Goal: Task Accomplishment & Management: Manage account settings

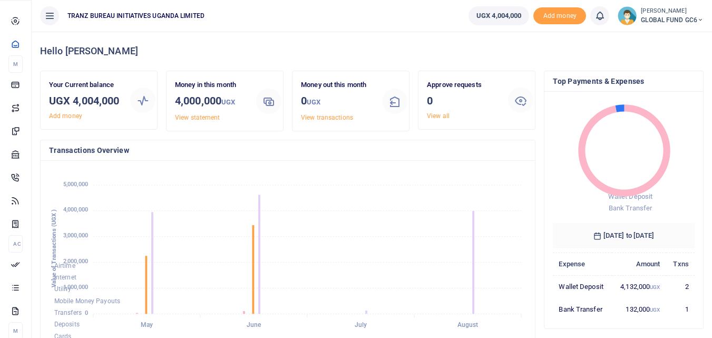
scroll to position [140, 134]
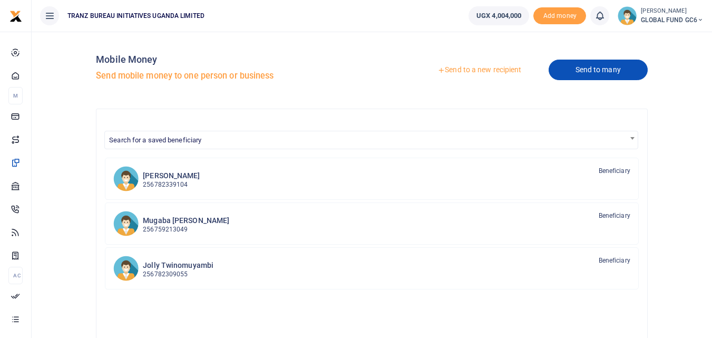
click at [553, 72] on link "Send to many" at bounding box center [597, 70] width 99 height 21
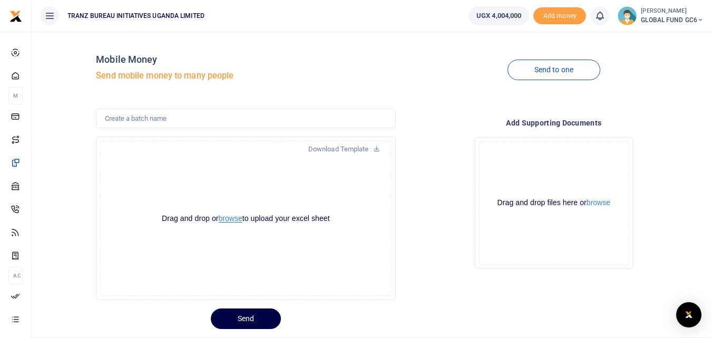
click at [221, 218] on button "browse" at bounding box center [231, 218] width 24 height 8
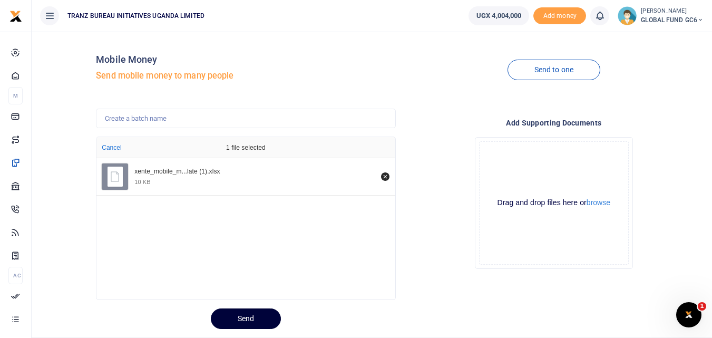
click at [232, 318] on button "Send" at bounding box center [246, 318] width 70 height 21
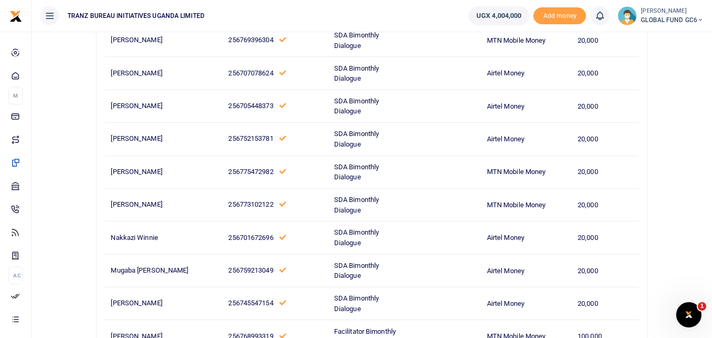
scroll to position [330, 0]
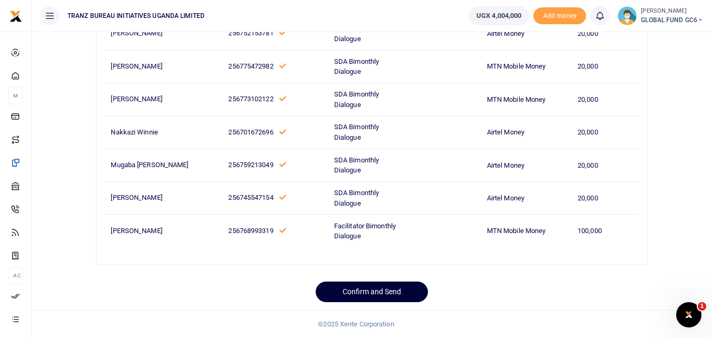
click at [384, 290] on button "Confirm and Send" at bounding box center [372, 291] width 112 height 21
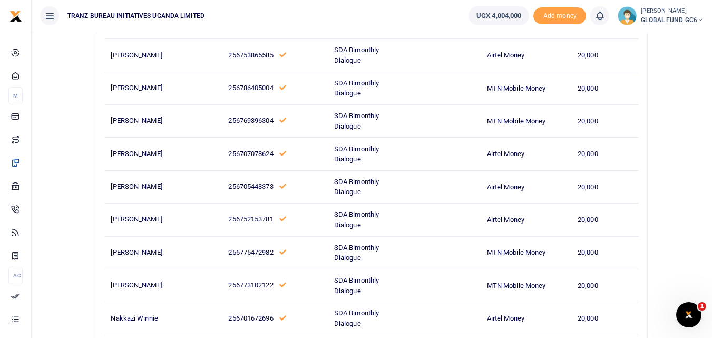
scroll to position [66, 0]
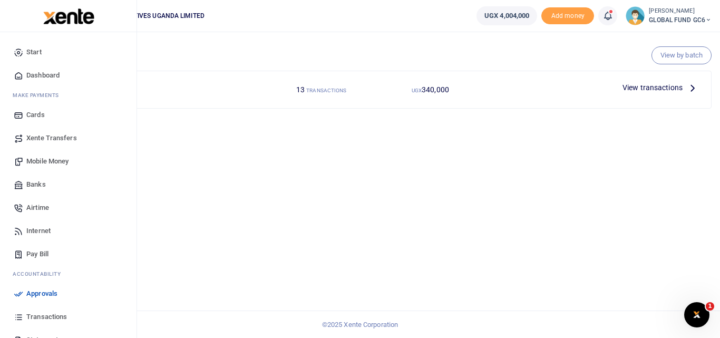
click at [43, 159] on span "Mobile Money" at bounding box center [47, 161] width 42 height 11
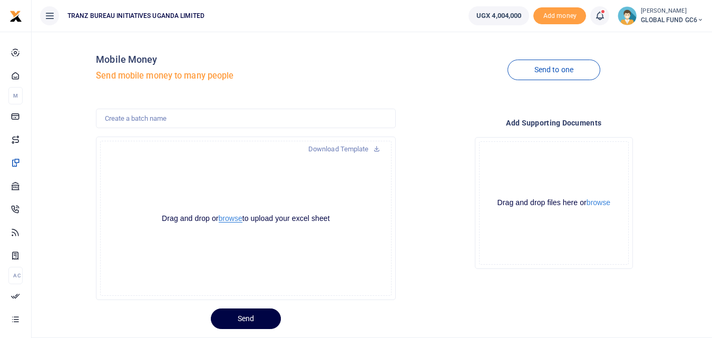
click at [232, 220] on button "browse" at bounding box center [231, 218] width 24 height 8
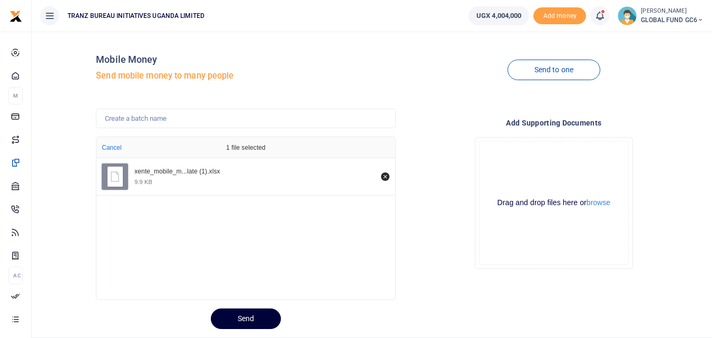
click at [241, 322] on button "Send" at bounding box center [246, 318] width 70 height 21
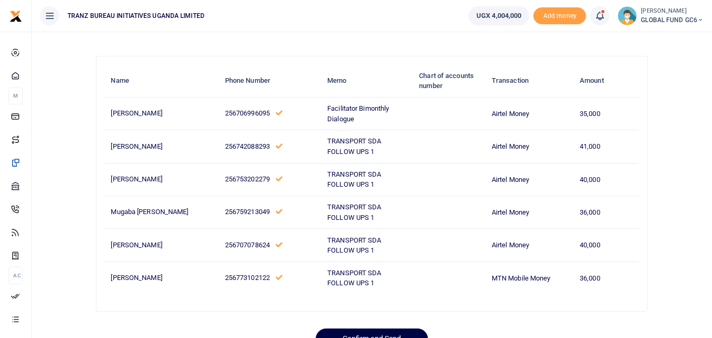
scroll to position [100, 0]
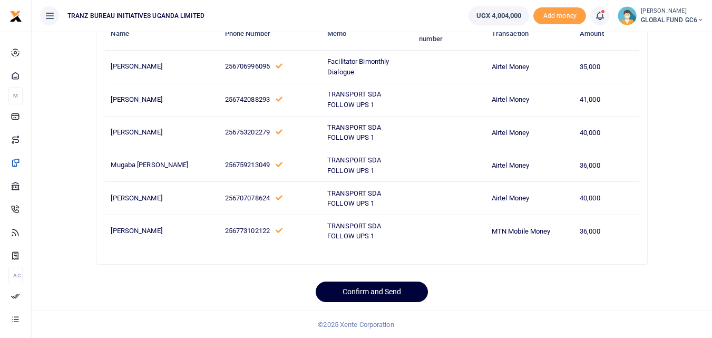
click at [368, 285] on button "Confirm and Send" at bounding box center [372, 291] width 112 height 21
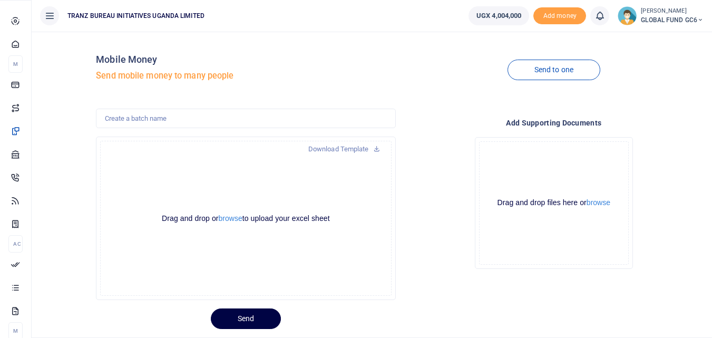
scroll to position [27, 0]
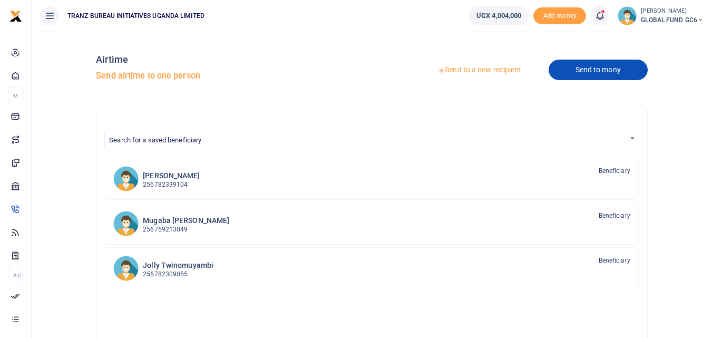
click at [574, 74] on link "Send to many" at bounding box center [597, 70] width 99 height 21
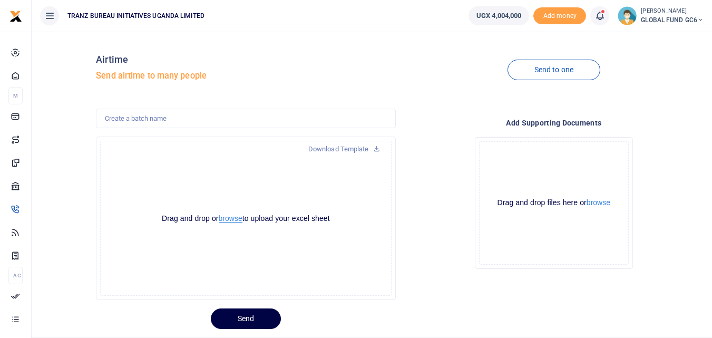
click at [230, 219] on button "browse" at bounding box center [231, 218] width 24 height 8
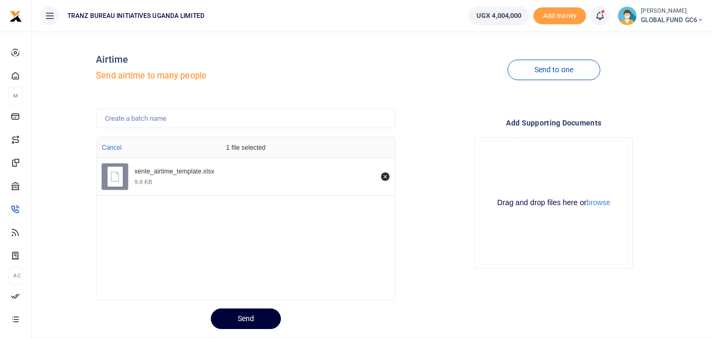
click at [257, 317] on button "Send" at bounding box center [246, 318] width 70 height 21
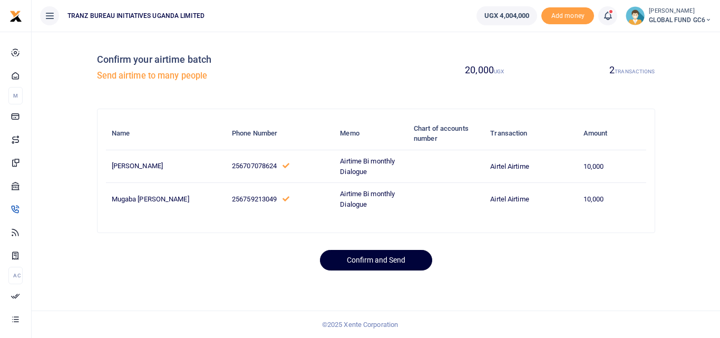
click at [385, 258] on button "Confirm and Send" at bounding box center [376, 260] width 112 height 21
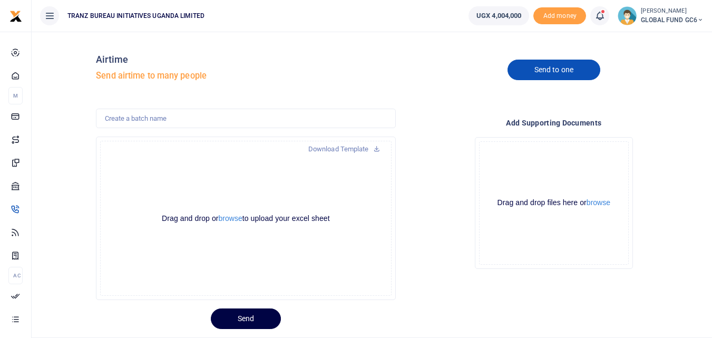
click at [536, 74] on link "Send to one" at bounding box center [553, 70] width 93 height 21
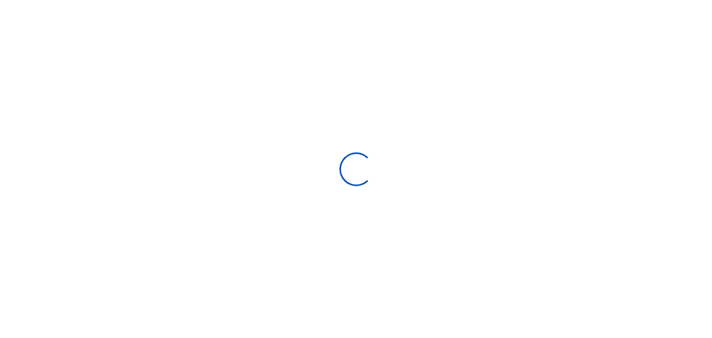
select select "Loading categories"
select select
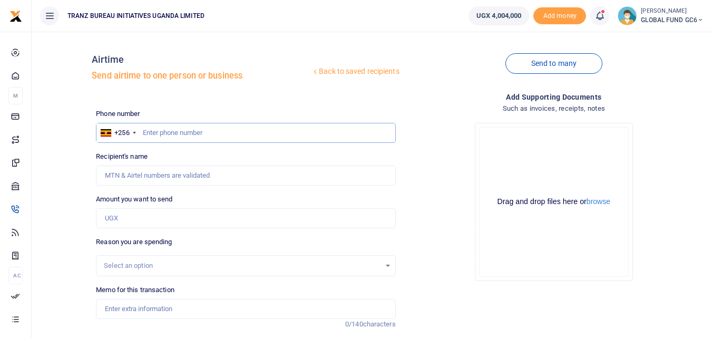
click at [236, 135] on input "text" at bounding box center [245, 133] width 299 height 20
type input "707078624"
type input "Bashir Kisimbira"
type input "707078624"
click at [169, 222] on input "Amount you want to send" at bounding box center [245, 218] width 299 height 20
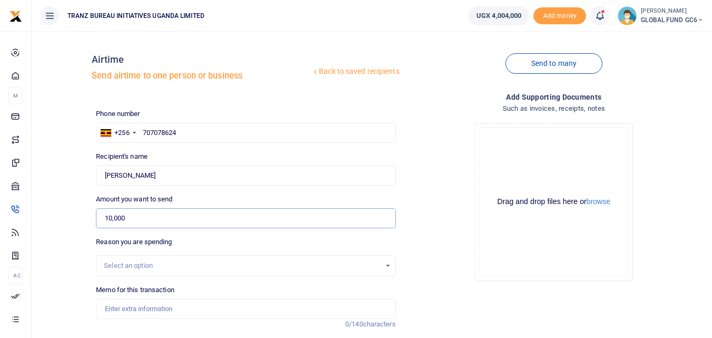
type input "10,000"
click at [165, 263] on div "Select an option" at bounding box center [242, 265] width 276 height 11
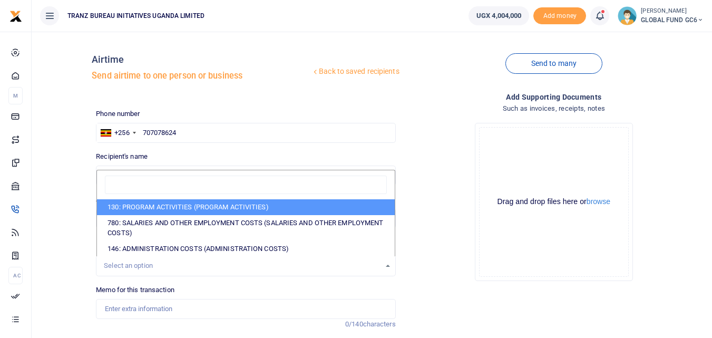
click at [191, 207] on li "130: PROGRAM ACTIVITIES (PROGRAM ACTIVITIES)" at bounding box center [245, 207] width 297 height 16
select select "5376"
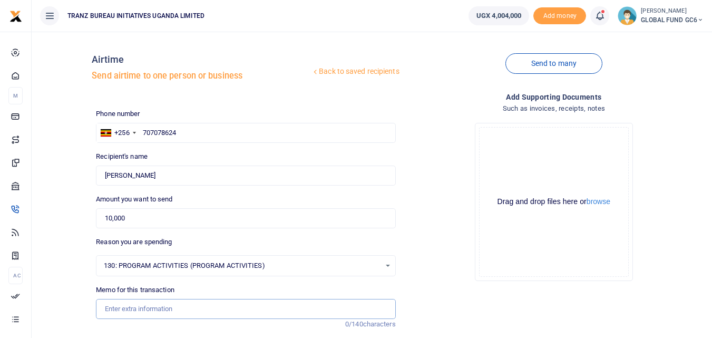
click at [144, 308] on input "Memo for this transaction" at bounding box center [245, 309] width 299 height 20
type input "Airtime for Mobilization Follow on health appointments"
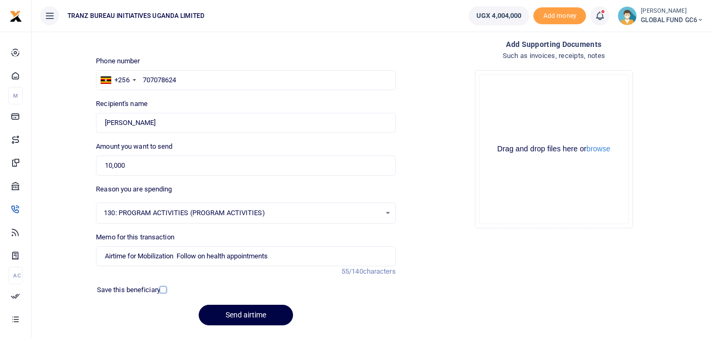
click at [161, 289] on input "checkbox" at bounding box center [163, 289] width 7 height 7
checkbox input "true"
click at [228, 311] on button "Send airtime" at bounding box center [246, 315] width 94 height 21
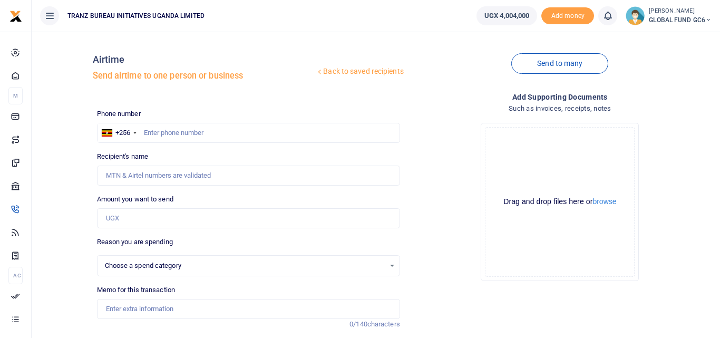
select select
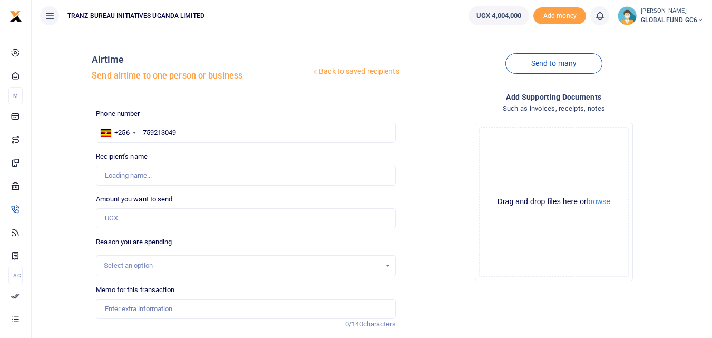
type input "759213049"
click at [142, 220] on input "Amount you want to send" at bounding box center [245, 218] width 299 height 20
type input "10,000"
click at [145, 261] on div "Select an option" at bounding box center [242, 265] width 276 height 11
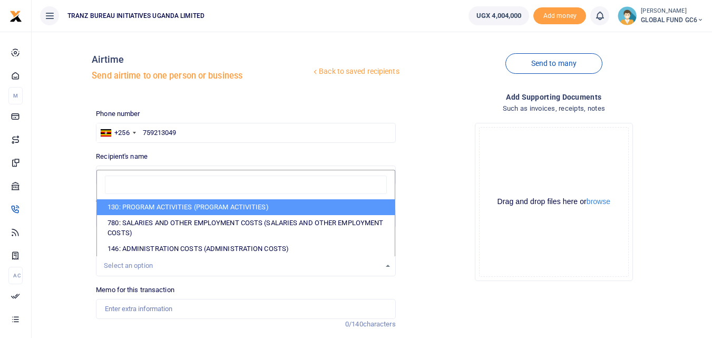
click at [169, 208] on li "130: PROGRAM ACTIVITIES (PROGRAM ACTIVITIES)" at bounding box center [245, 207] width 297 height 16
select select "5376"
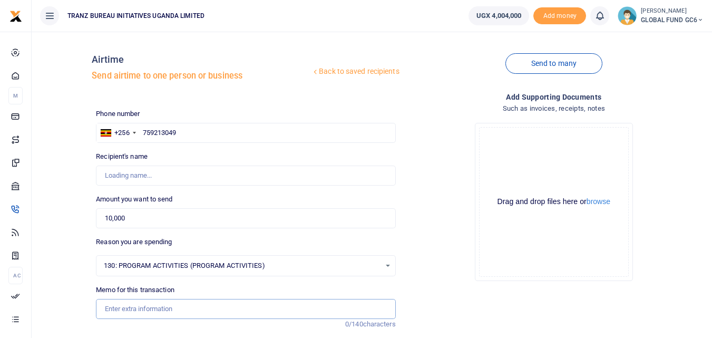
click at [109, 311] on input "Memo for this transaction" at bounding box center [245, 309] width 299 height 20
type input "Airtime for Mobilization Follow on health appointments"
click at [182, 178] on input "Recipient's name" at bounding box center [245, 175] width 299 height 20
click at [220, 136] on input "759213049" at bounding box center [245, 133] width 299 height 20
type input "7"
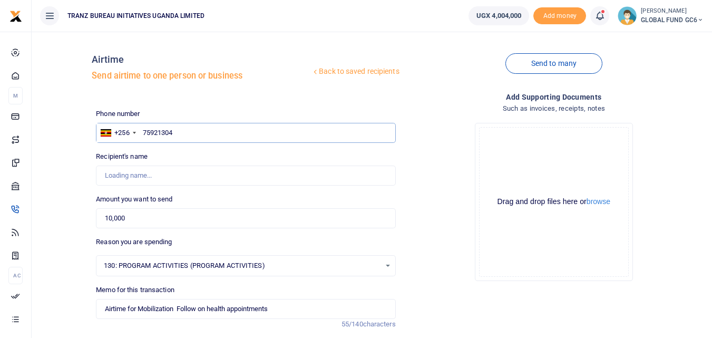
type input "759213049"
click at [204, 176] on input "Recipient's name" at bounding box center [245, 175] width 299 height 20
click at [453, 187] on div "Drop your files here Drag and drop files here or browse Powered by Uppy" at bounding box center [553, 201] width 299 height 175
type input "Mugaba Jonas"
click at [420, 177] on div "Drop your files here Drag and drop files here or browse Powered by Uppy" at bounding box center [553, 201] width 299 height 175
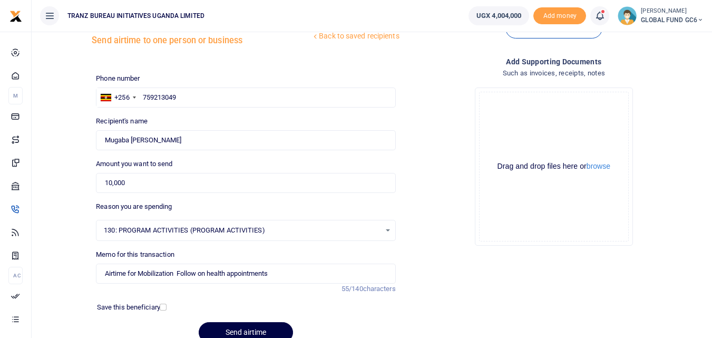
scroll to position [53, 0]
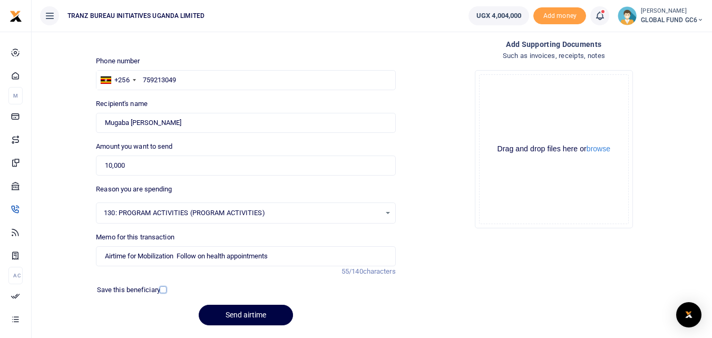
click at [164, 292] on input "checkbox" at bounding box center [163, 289] width 7 height 7
checkbox input "true"
click at [272, 320] on button "Send airtime" at bounding box center [246, 315] width 94 height 21
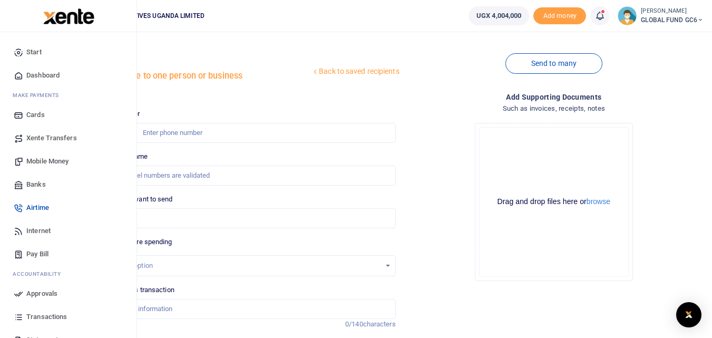
click at [50, 159] on span "Mobile Money" at bounding box center [47, 161] width 42 height 11
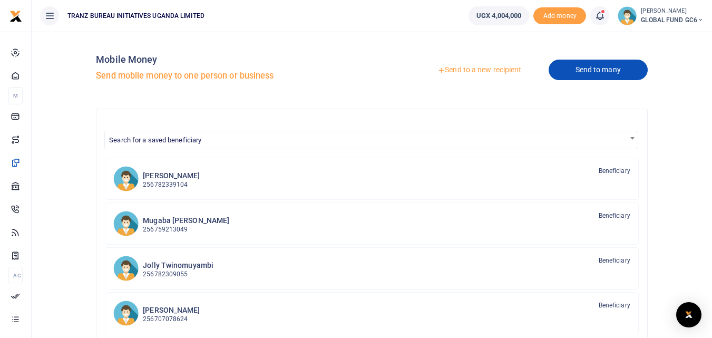
click at [557, 75] on link "Send to many" at bounding box center [597, 70] width 99 height 21
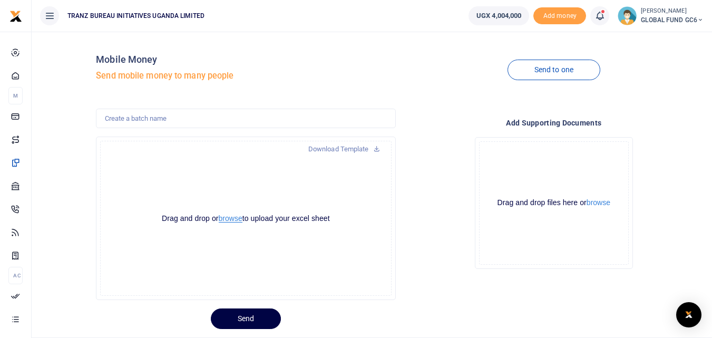
click at [226, 218] on button "browse" at bounding box center [231, 218] width 24 height 8
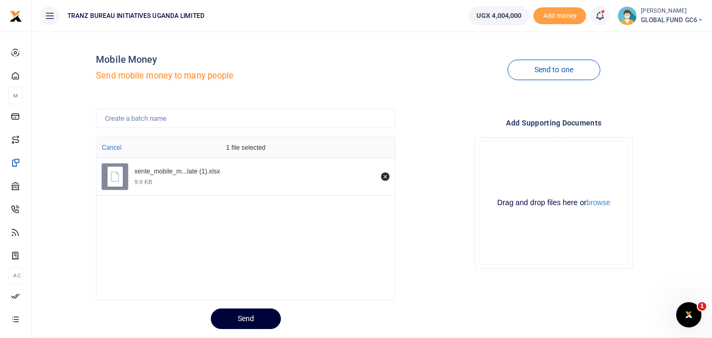
click at [237, 320] on button "Send" at bounding box center [246, 318] width 70 height 21
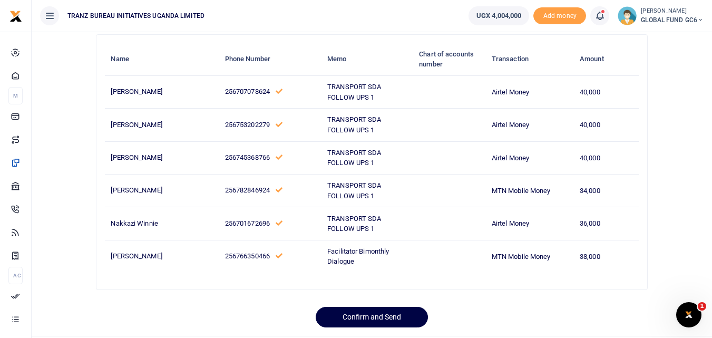
scroll to position [100, 0]
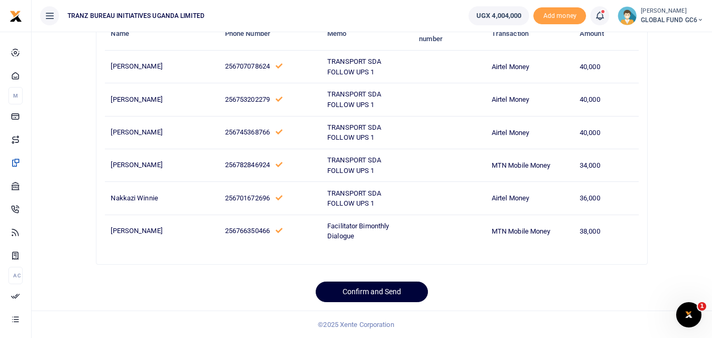
click at [330, 286] on button "Confirm and Send" at bounding box center [372, 291] width 112 height 21
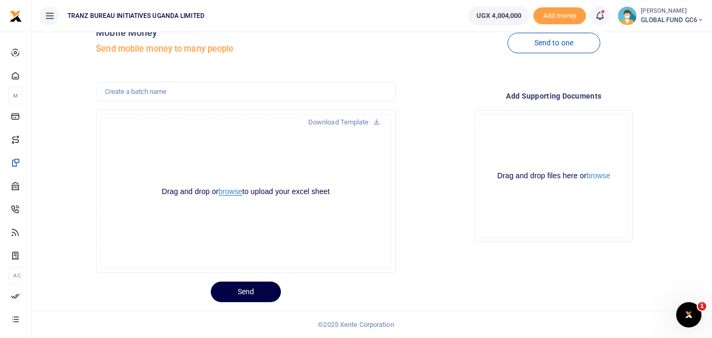
click at [225, 193] on button "browse" at bounding box center [231, 192] width 24 height 8
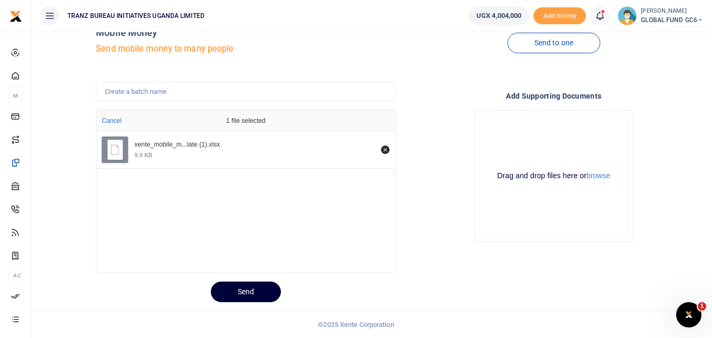
click at [228, 286] on button "Send" at bounding box center [246, 291] width 70 height 21
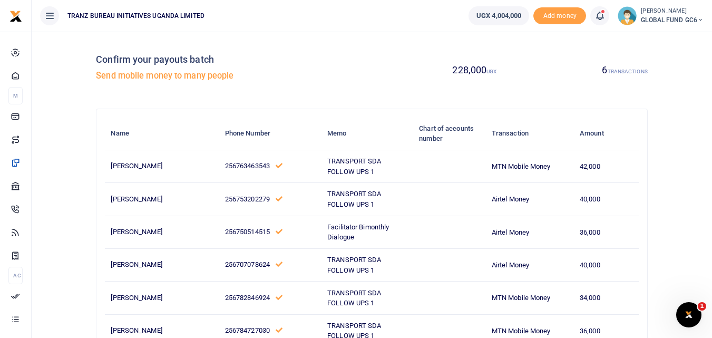
scroll to position [100, 0]
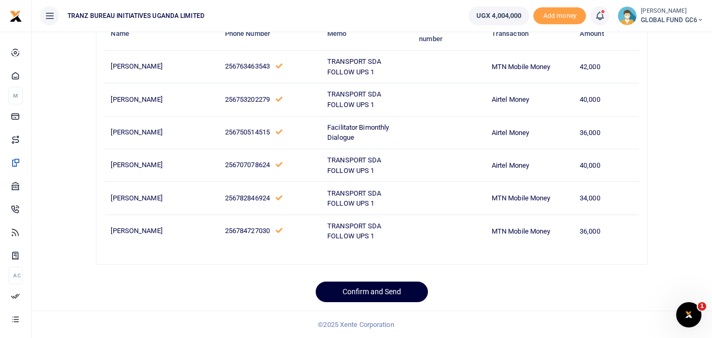
click at [337, 282] on button "Confirm and Send" at bounding box center [372, 291] width 112 height 21
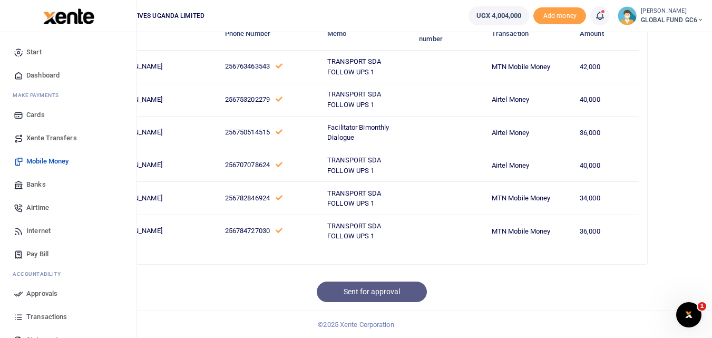
click at [38, 208] on span "Airtime" at bounding box center [37, 207] width 23 height 11
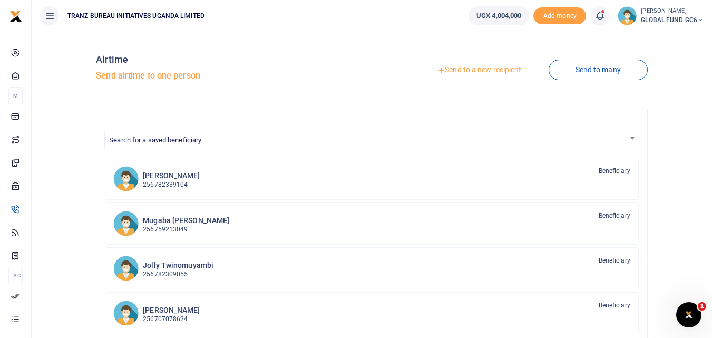
scroll to position [53, 0]
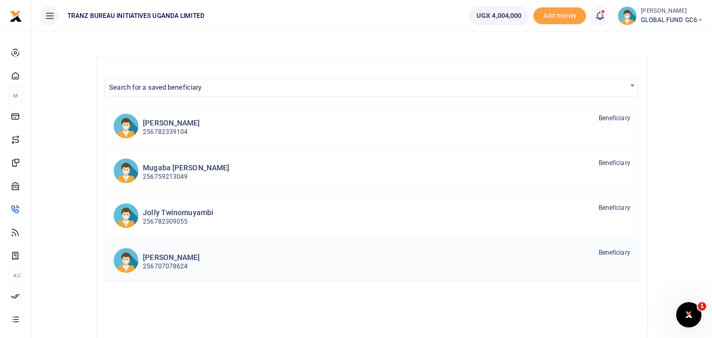
click at [322, 257] on div "Bashir Kisimbira 256707078624 Beneficiary" at bounding box center [386, 260] width 487 height 24
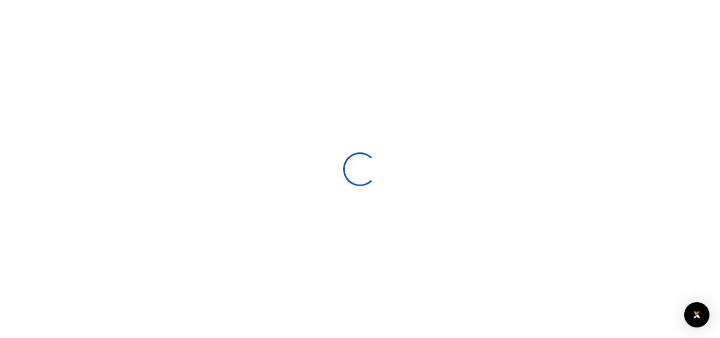
select select
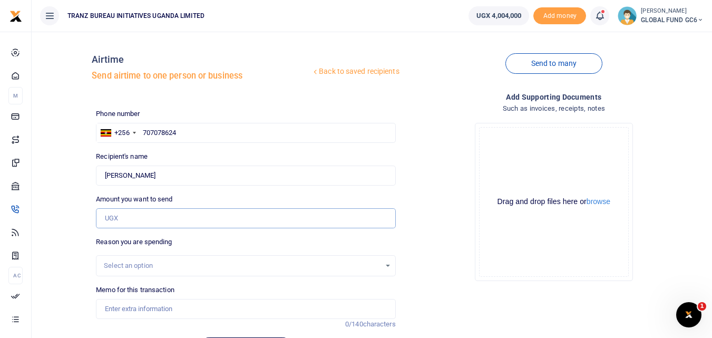
click at [161, 221] on input "Amount you want to send" at bounding box center [245, 218] width 299 height 20
type input "10,000"
click at [126, 267] on div "Select an option" at bounding box center [242, 265] width 276 height 11
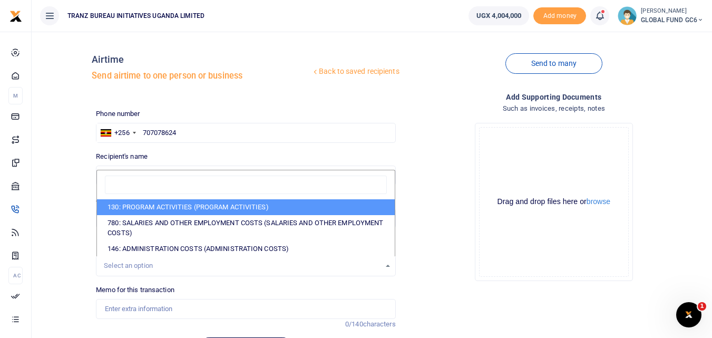
click at [126, 263] on div "Select an option" at bounding box center [242, 265] width 276 height 11
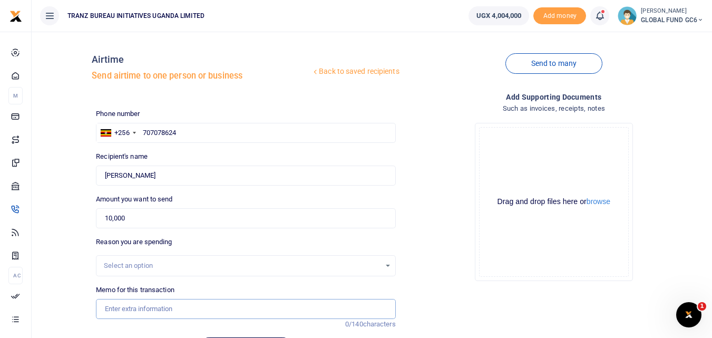
click at [123, 309] on input "Memo for this transaction" at bounding box center [245, 309] width 299 height 20
click at [104, 305] on input "Memo for this transaction" at bounding box center [245, 309] width 299 height 20
click at [445, 280] on div "Drop your files here Drag and drop files here or browse Powered by Uppy" at bounding box center [553, 201] width 299 height 175
click at [141, 262] on div "Select an option" at bounding box center [242, 265] width 276 height 11
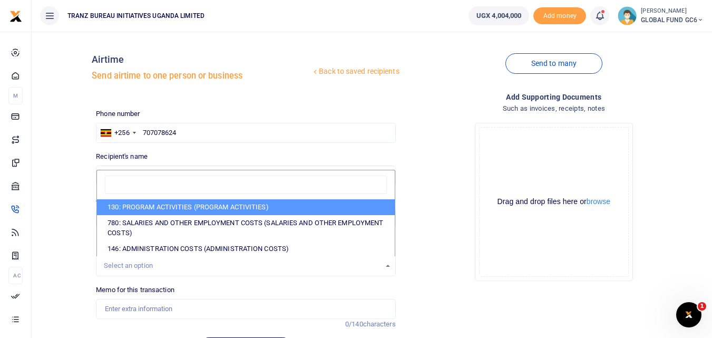
click at [141, 264] on div "Select an option" at bounding box center [242, 265] width 276 height 11
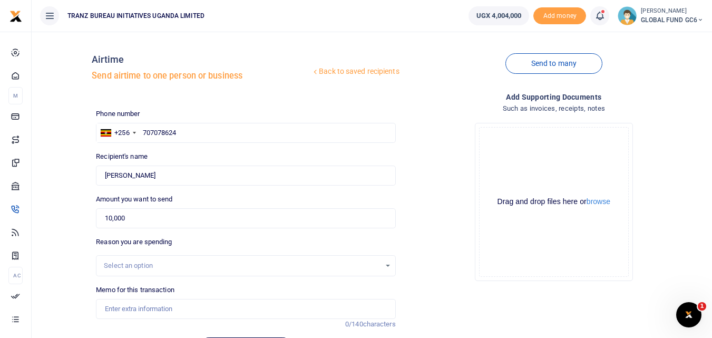
scroll to position [64, 0]
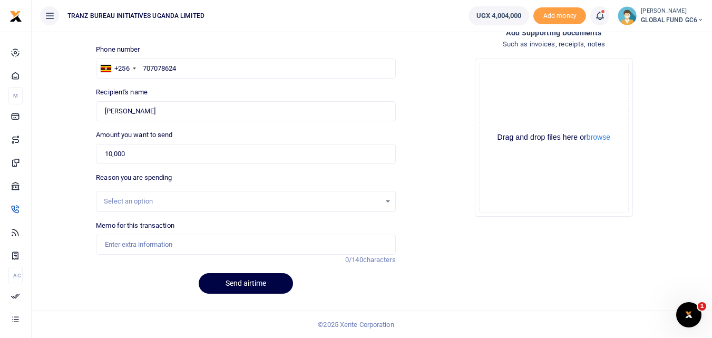
click at [125, 199] on div "Select an option" at bounding box center [242, 201] width 276 height 11
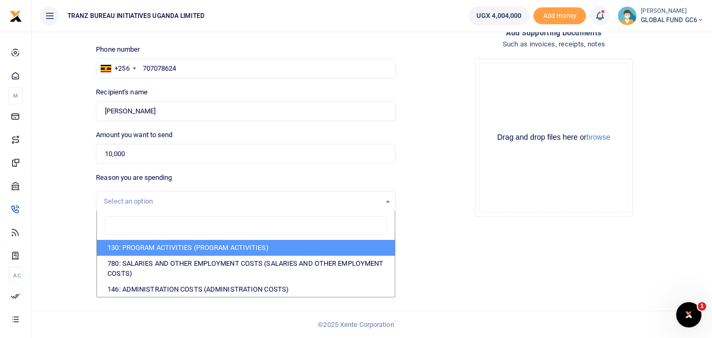
click at [152, 246] on li "130: PROGRAM ACTIVITIES (PROGRAM ACTIVITIES)" at bounding box center [245, 248] width 297 height 16
select select "5376"
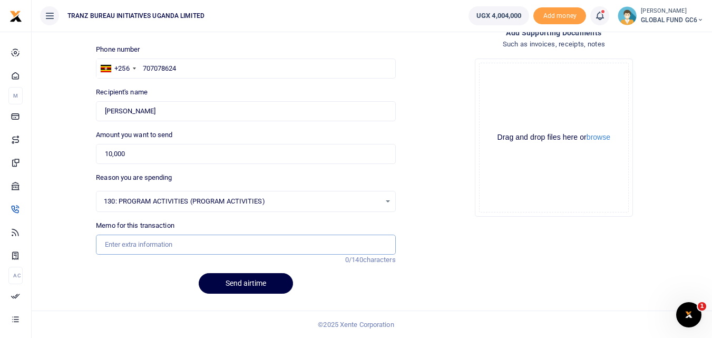
click at [133, 248] on input "Memo for this transaction" at bounding box center [245, 244] width 299 height 20
type input "Airtime for Mobilization Follow on health appointments"
click at [138, 282] on div "Send airtime" at bounding box center [245, 283] width 299 height 21
click at [223, 281] on button "Send airtime" at bounding box center [246, 283] width 94 height 21
click at [231, 282] on button "Send airtime" at bounding box center [246, 283] width 94 height 21
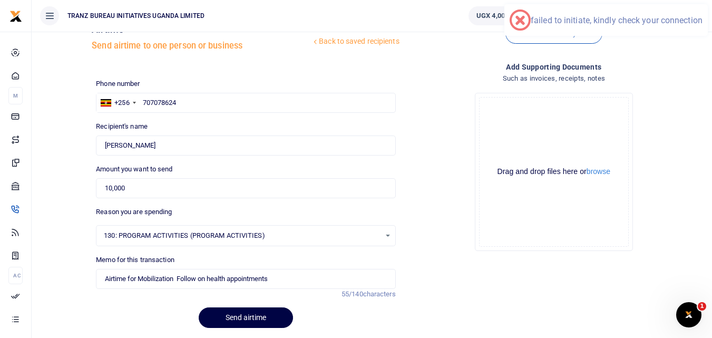
scroll to position [12, 0]
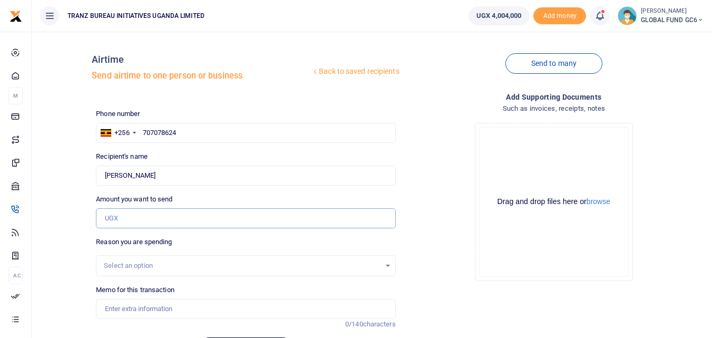
click at [138, 224] on input "Amount you want to send" at bounding box center [245, 218] width 299 height 20
type input "10,000"
click at [146, 262] on div "Select an option" at bounding box center [242, 265] width 276 height 11
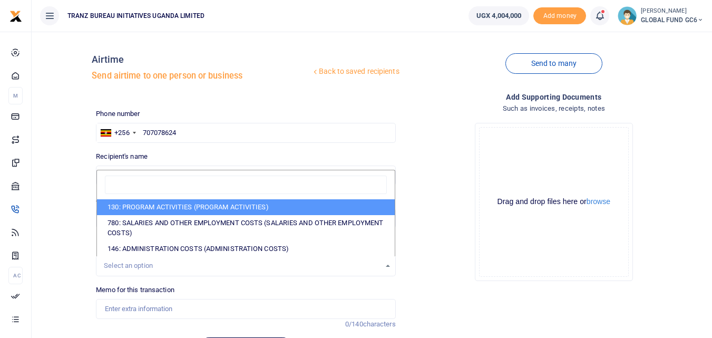
click at [134, 208] on li "130: PROGRAM ACTIVITIES (PROGRAM ACTIVITIES)" at bounding box center [245, 207] width 297 height 16
select select "5376"
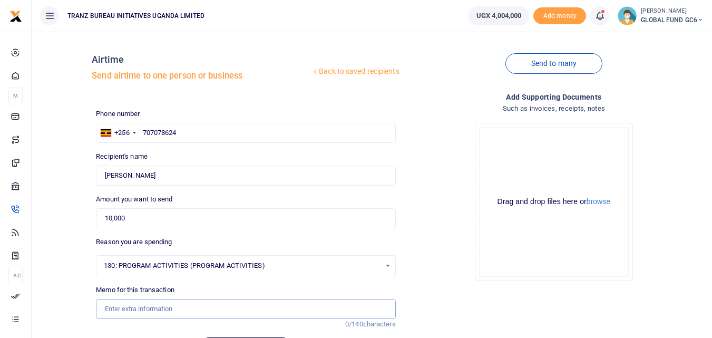
click at [124, 312] on input "Memo for this transaction" at bounding box center [245, 309] width 299 height 20
type input "Airtime for Mobilization Follow on health appointments"
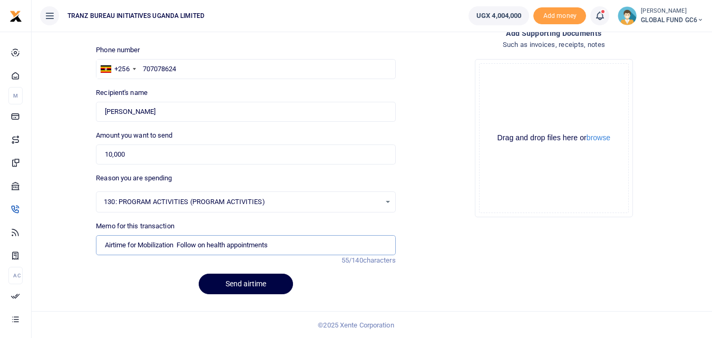
scroll to position [64, 0]
click at [103, 278] on div "Send airtime" at bounding box center [245, 283] width 299 height 21
click at [209, 288] on button "Send airtime" at bounding box center [246, 283] width 94 height 21
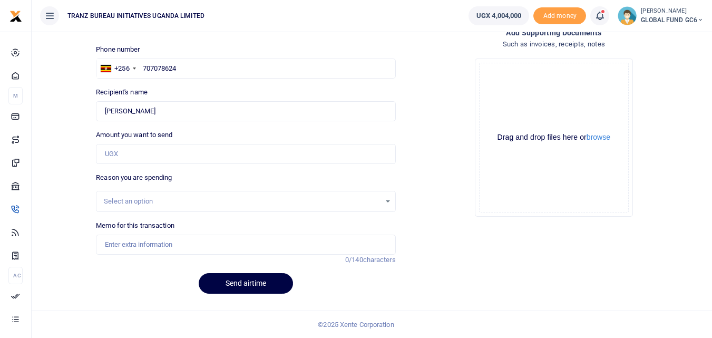
scroll to position [12, 0]
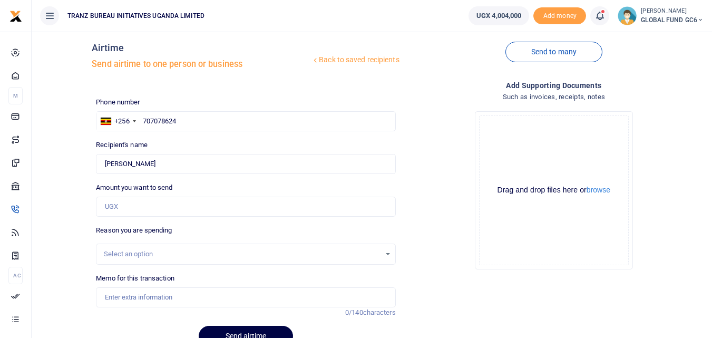
click at [597, 17] on icon at bounding box center [599, 16] width 11 height 12
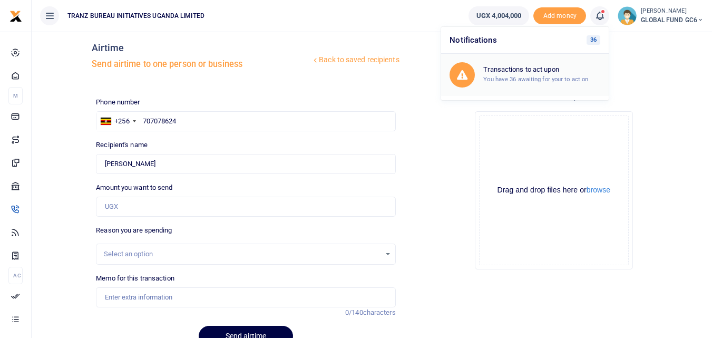
click at [527, 66] on h6 "Transactions to act upon" at bounding box center [541, 69] width 117 height 8
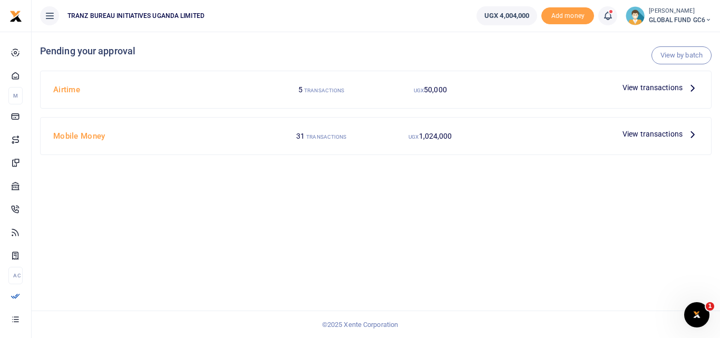
click at [648, 85] on span "View transactions" at bounding box center [652, 88] width 60 height 12
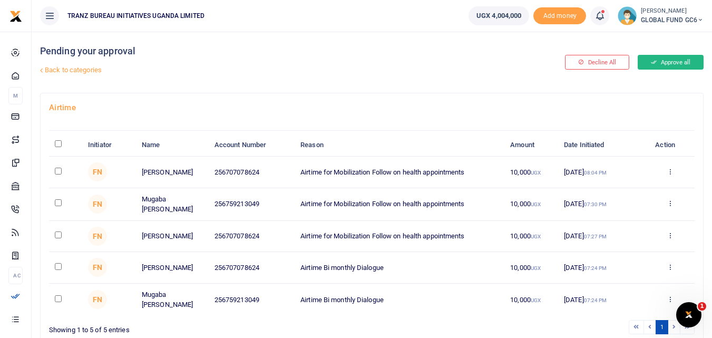
click at [651, 65] on icon at bounding box center [654, 61] width 6 height 7
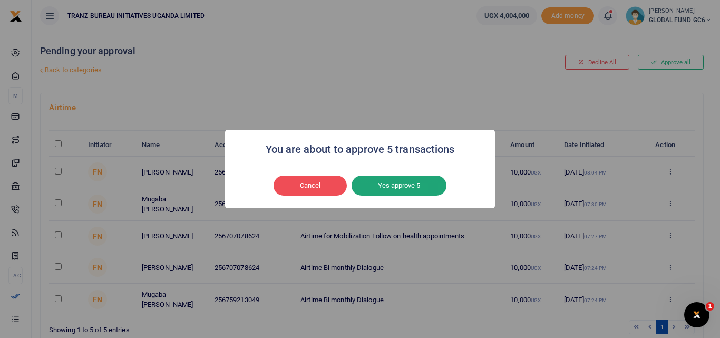
click at [387, 191] on button "Yes approve 5" at bounding box center [398, 185] width 95 height 20
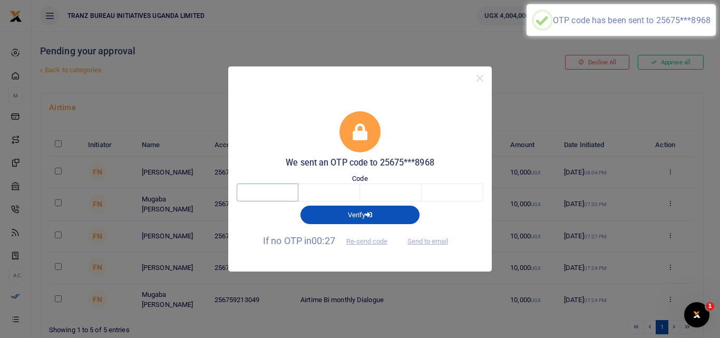
click at [283, 193] on input "text" at bounding box center [268, 192] width 62 height 18
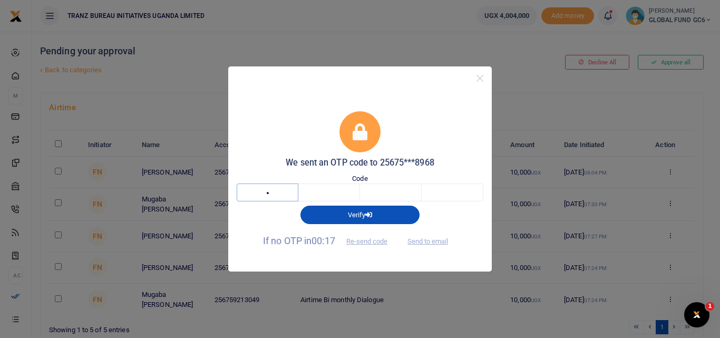
type input "3"
type input "1"
type input "8"
type input "6"
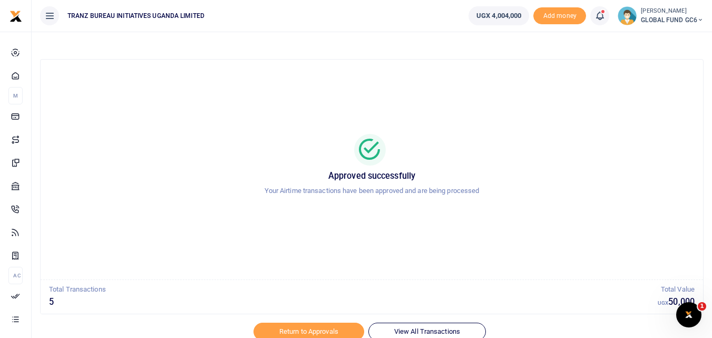
scroll to position [43, 0]
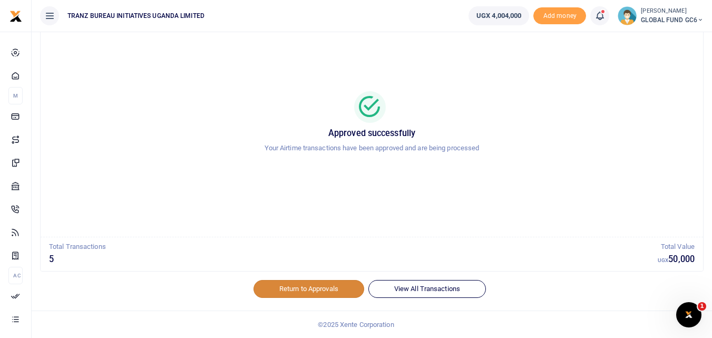
click at [297, 287] on link "Return to Approvals" at bounding box center [308, 289] width 111 height 18
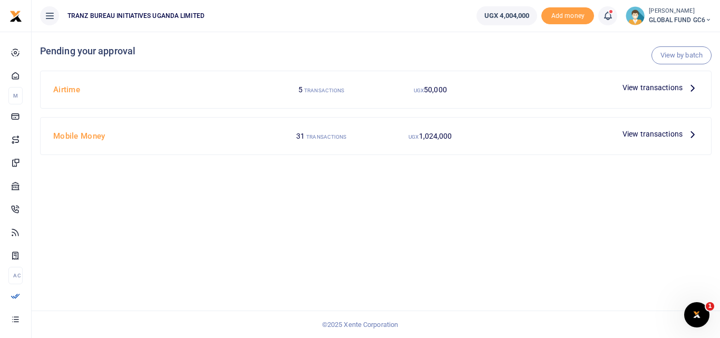
click at [608, 17] on icon at bounding box center [607, 16] width 11 height 12
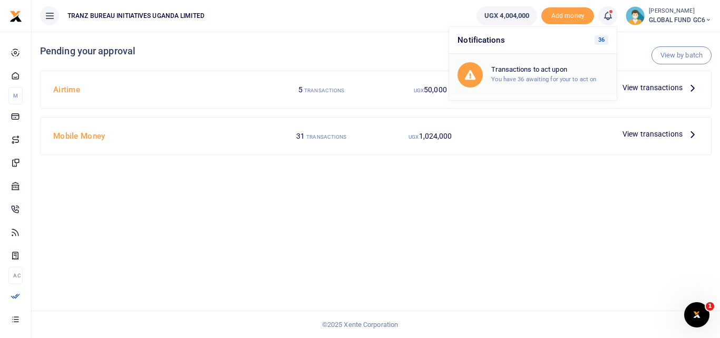
click at [520, 67] on h6 "Transactions to act upon" at bounding box center [549, 69] width 117 height 8
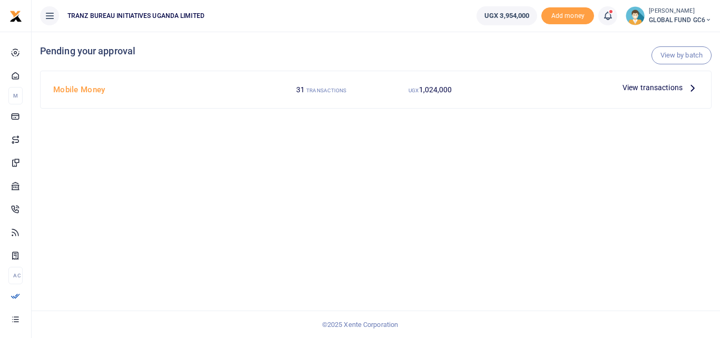
click at [654, 87] on span "View transactions" at bounding box center [652, 88] width 60 height 12
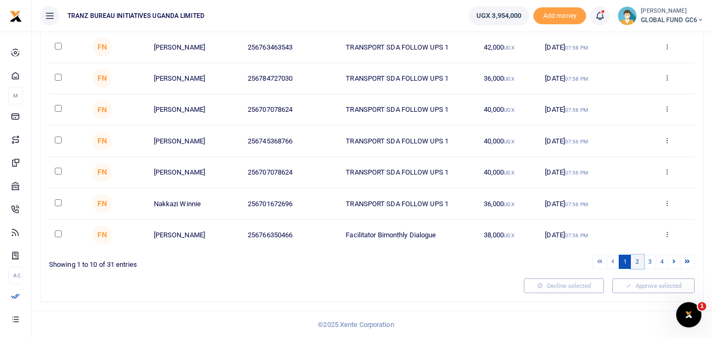
click at [634, 261] on link "2" at bounding box center [637, 261] width 13 height 14
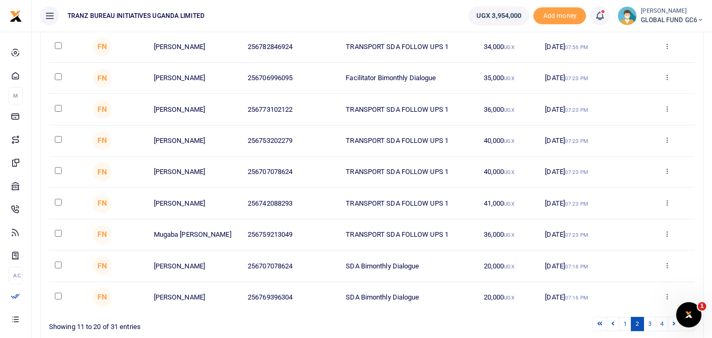
scroll to position [219, 0]
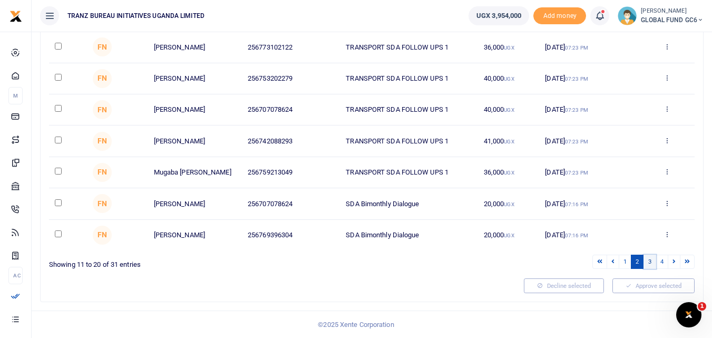
click at [650, 259] on link "3" at bounding box center [649, 261] width 13 height 14
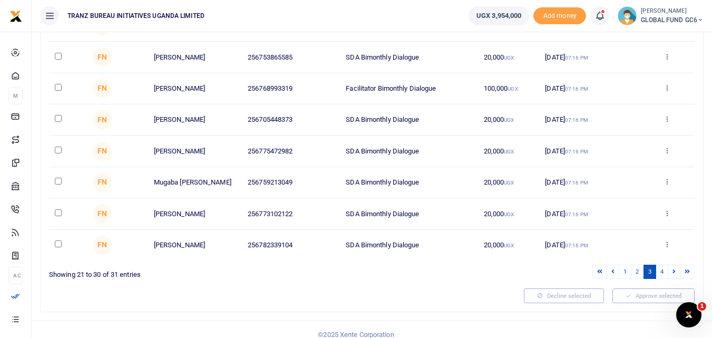
scroll to position [211, 0]
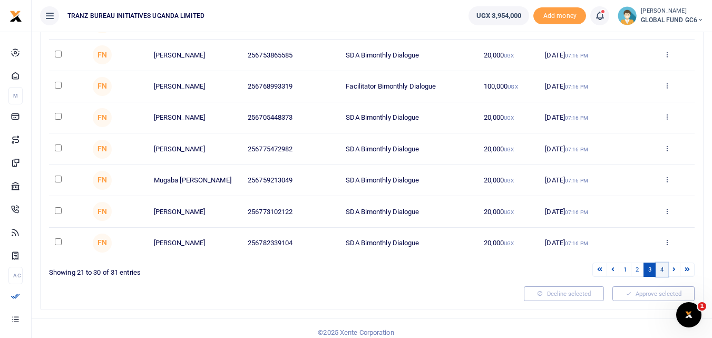
click at [664, 271] on link "4" at bounding box center [661, 269] width 13 height 14
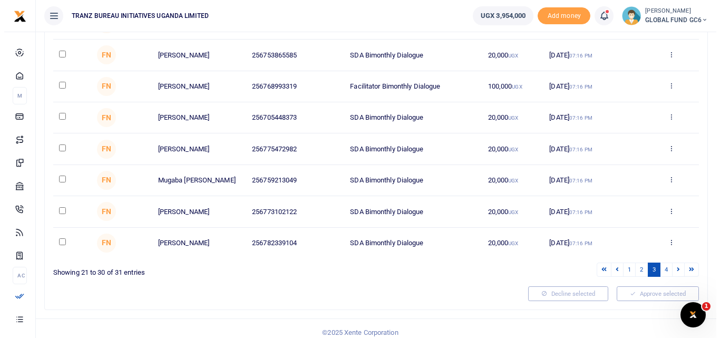
scroll to position [0, 0]
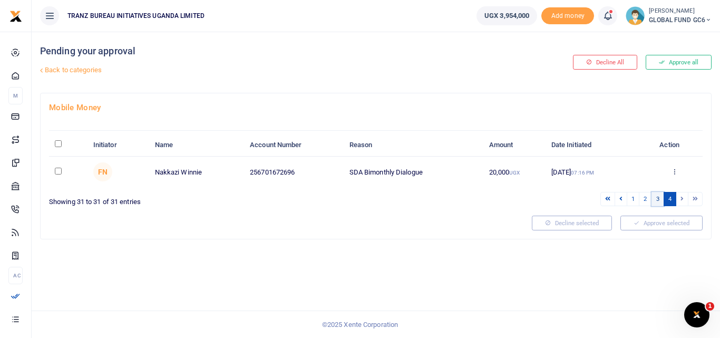
click at [657, 197] on link "3" at bounding box center [657, 199] width 13 height 14
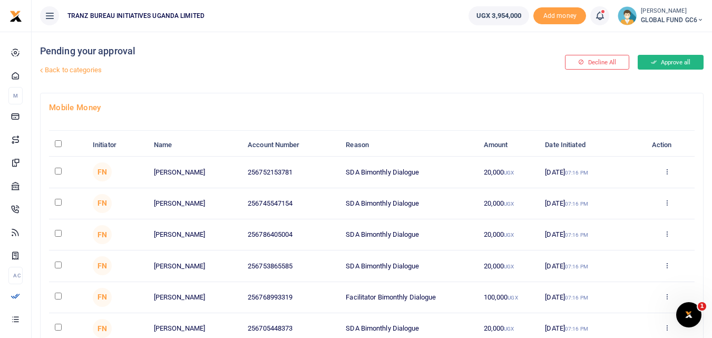
click at [673, 64] on button "Approve all" at bounding box center [671, 62] width 66 height 15
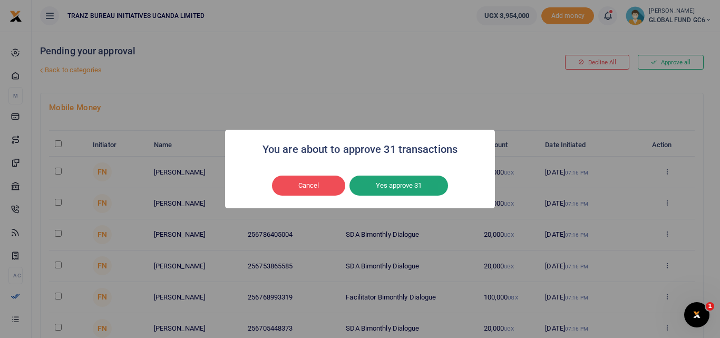
click at [385, 185] on button "Yes approve 31" at bounding box center [398, 185] width 99 height 20
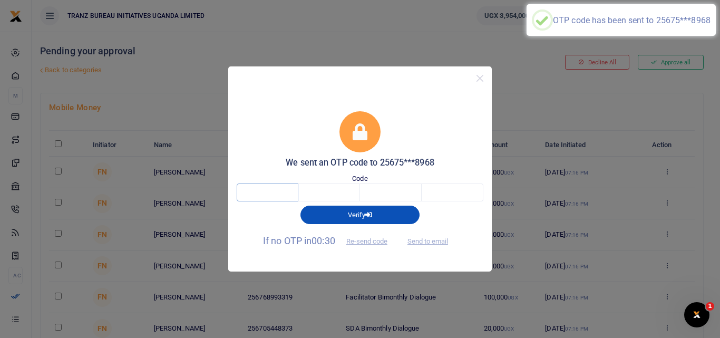
click at [273, 197] on input "text" at bounding box center [268, 192] width 62 height 18
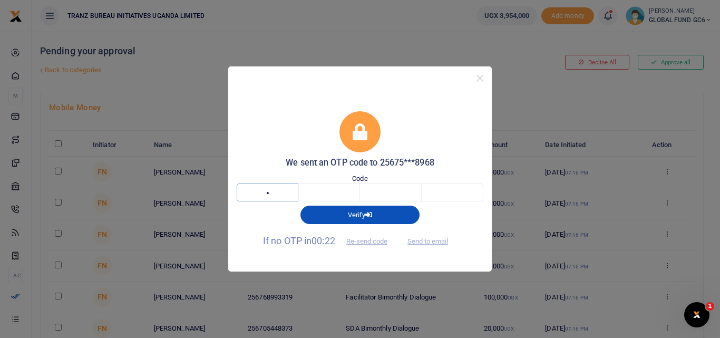
type input "8"
type input "4"
type input "7"
type input "0"
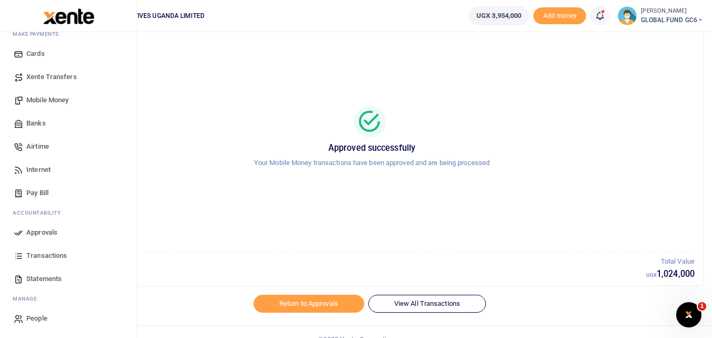
scroll to position [43, 0]
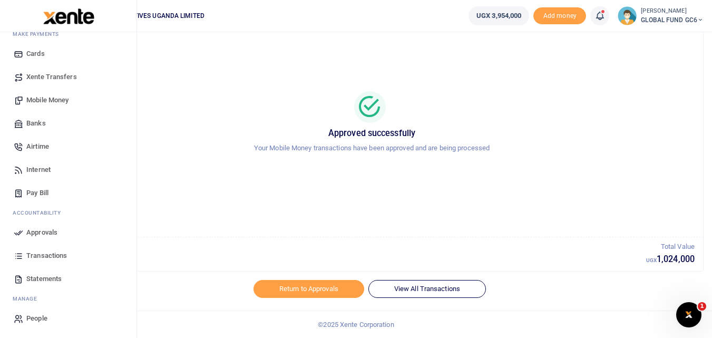
click at [42, 254] on span "Transactions" at bounding box center [46, 255] width 41 height 11
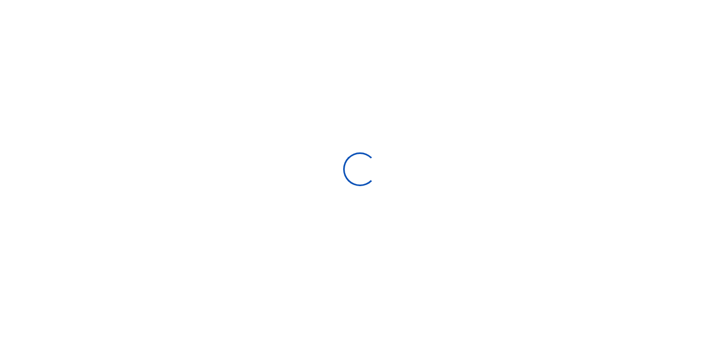
select select
type input "[DATE] - [DATE]"
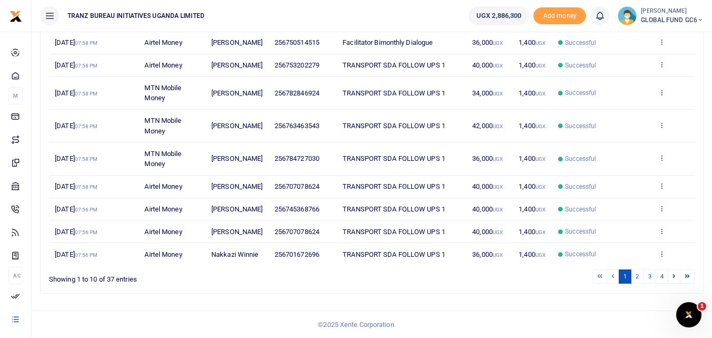
scroll to position [232, 0]
click at [636, 283] on link "2" at bounding box center [637, 276] width 13 height 14
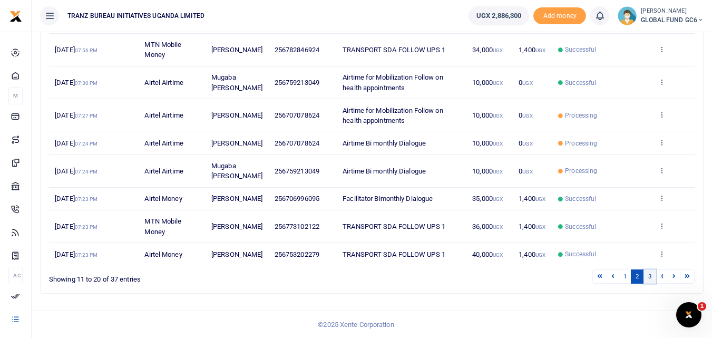
click at [651, 283] on link "3" at bounding box center [649, 276] width 13 height 14
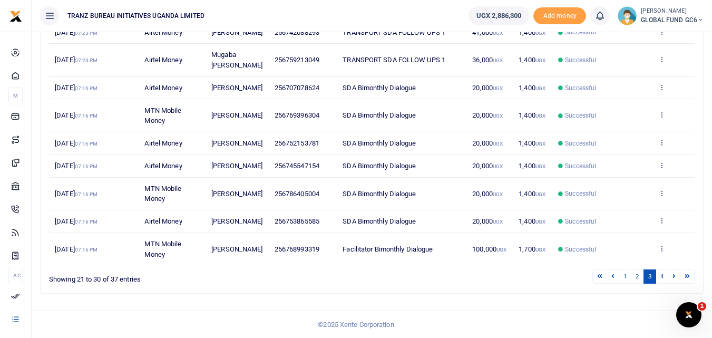
scroll to position [219, 0]
click at [662, 276] on link "4" at bounding box center [661, 276] width 13 height 14
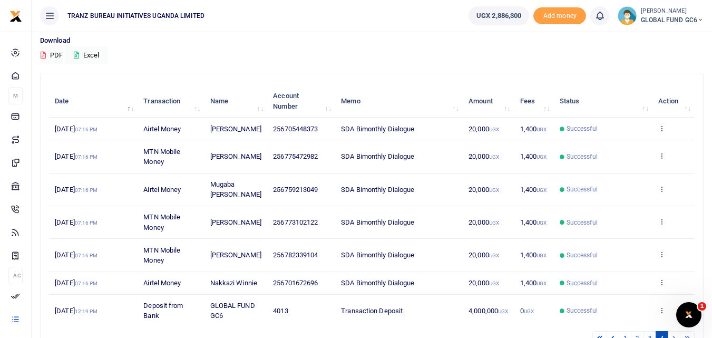
scroll to position [0, 0]
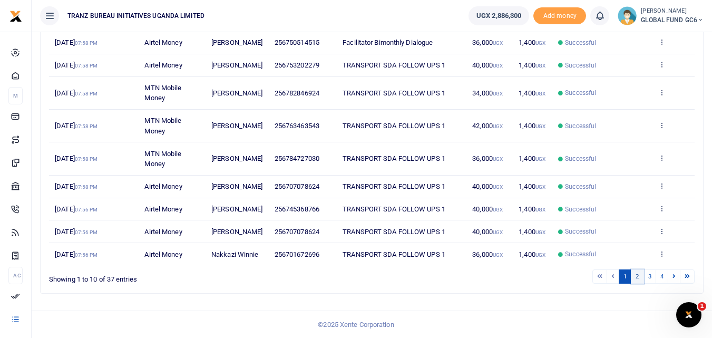
click at [637, 278] on link "2" at bounding box center [637, 276] width 13 height 14
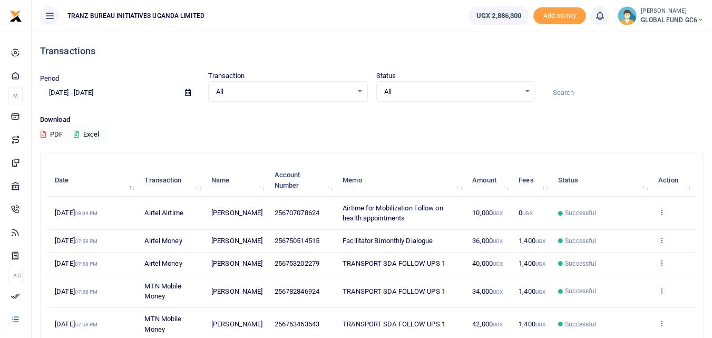
click at [90, 136] on button "Excel" at bounding box center [86, 134] width 43 height 18
